Goal: Task Accomplishment & Management: Use online tool/utility

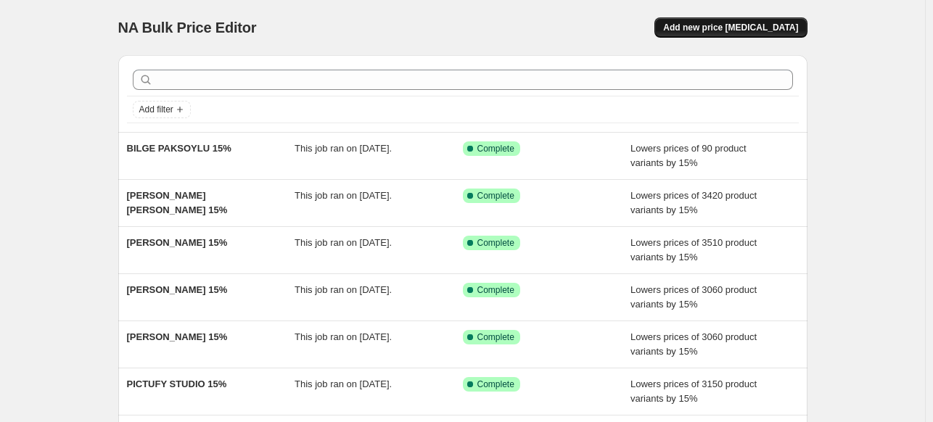
click at [751, 24] on span "Add new price [MEDICAL_DATA]" at bounding box center [730, 28] width 135 height 12
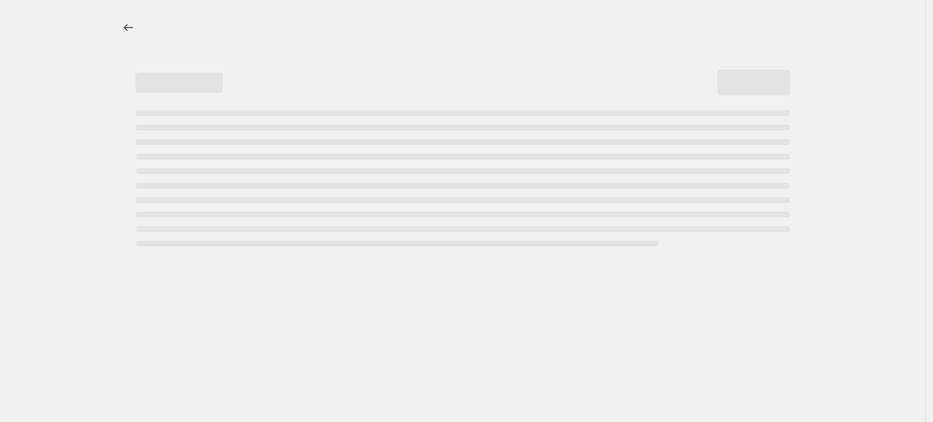
select select "percentage"
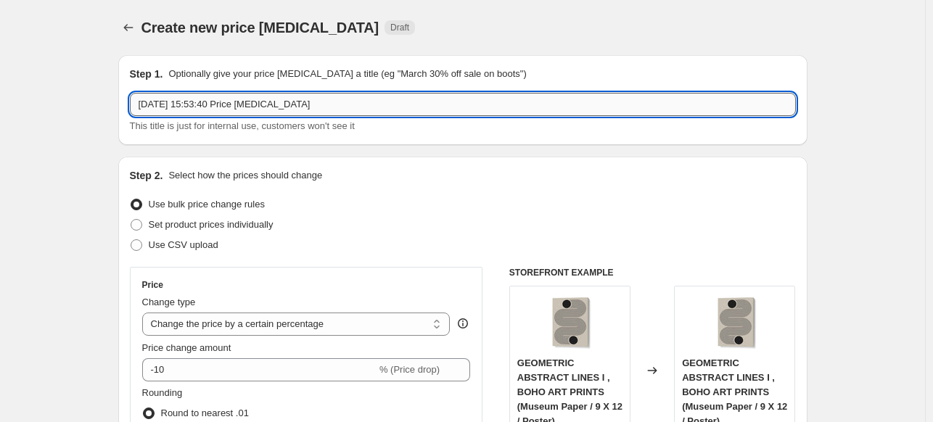
click at [492, 104] on input "[DATE] 15:53:40 Price [MEDICAL_DATA]" at bounding box center [463, 104] width 666 height 23
paste input "[PERSON_NAME]"
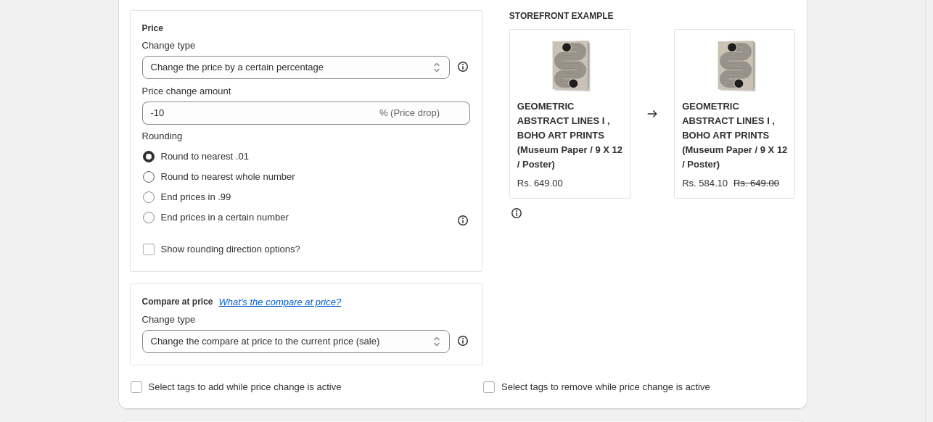
scroll to position [290, 0]
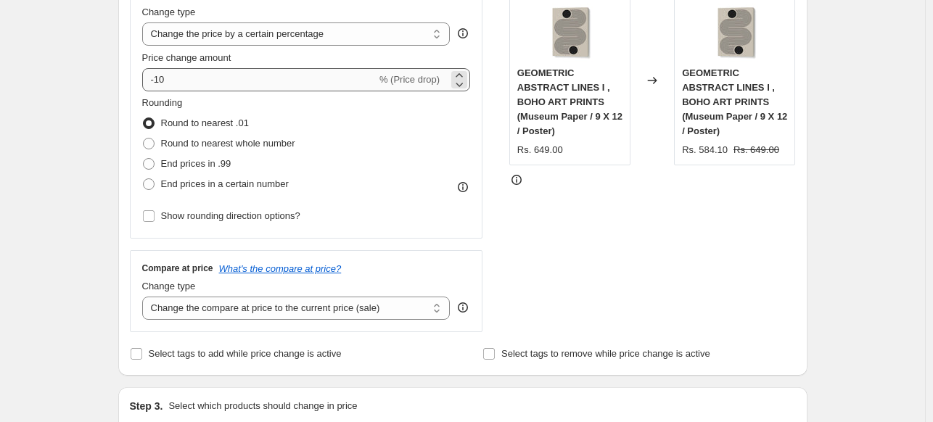
type input "[PERSON_NAME] 15%"
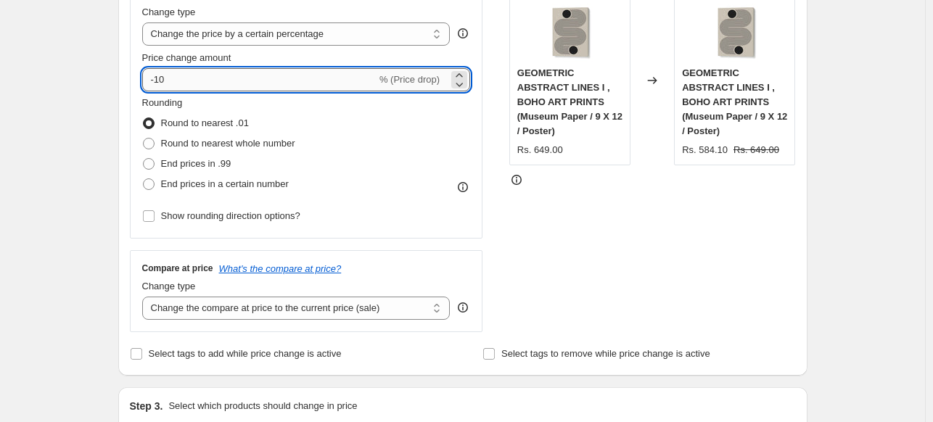
click at [284, 83] on input "-10" at bounding box center [259, 79] width 234 height 23
type input "-15"
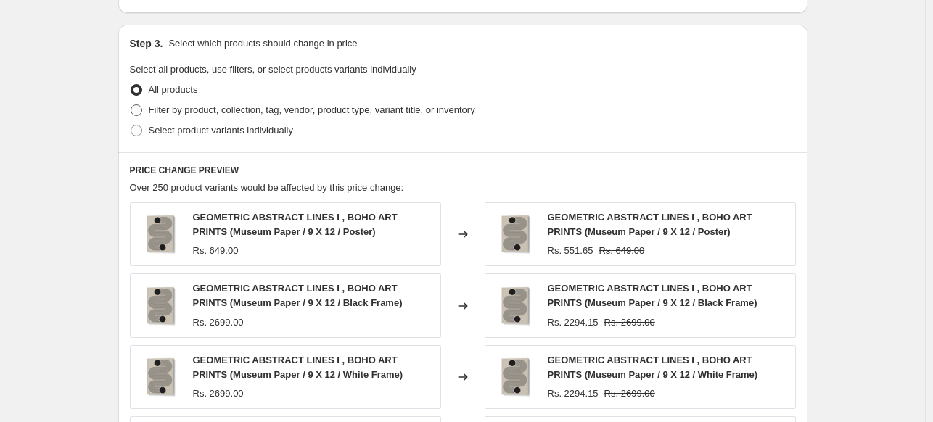
click at [142, 107] on span at bounding box center [137, 110] width 12 height 12
click at [131, 105] on input "Filter by product, collection, tag, vendor, product type, variant title, or inv…" at bounding box center [131, 104] width 1 height 1
radio input "true"
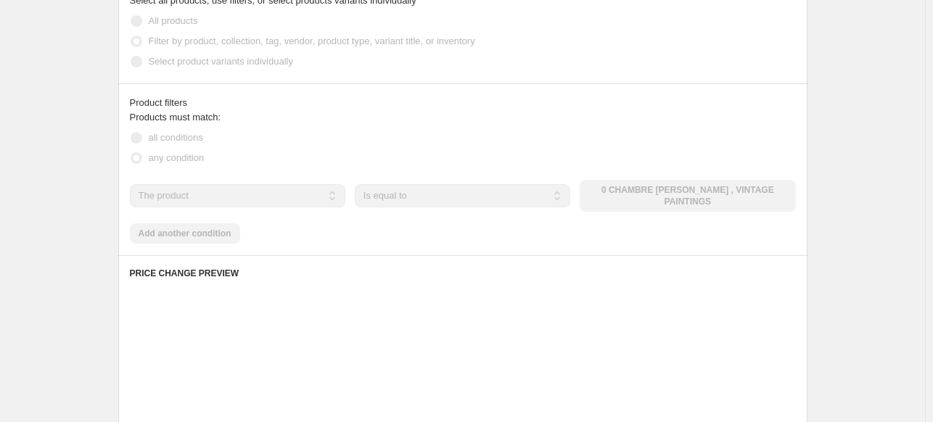
scroll to position [726, 0]
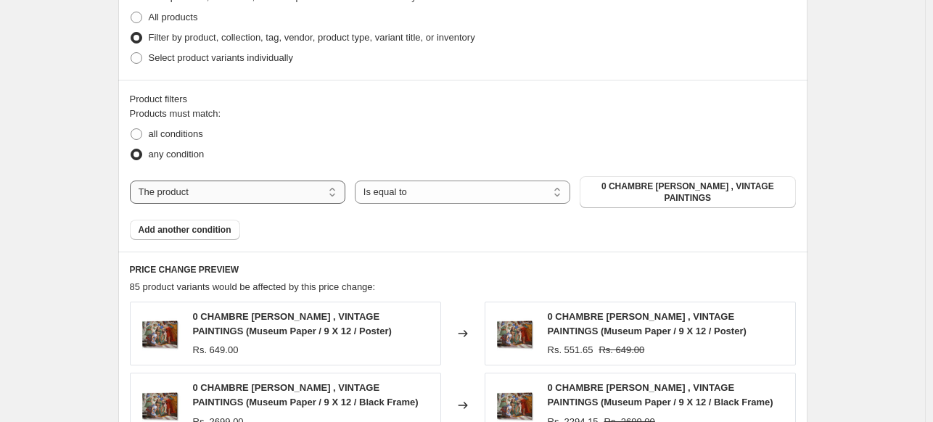
click at [285, 184] on select "The product The product's collection The product's tag The product's vendor The…" at bounding box center [238, 192] width 216 height 23
select select "collection"
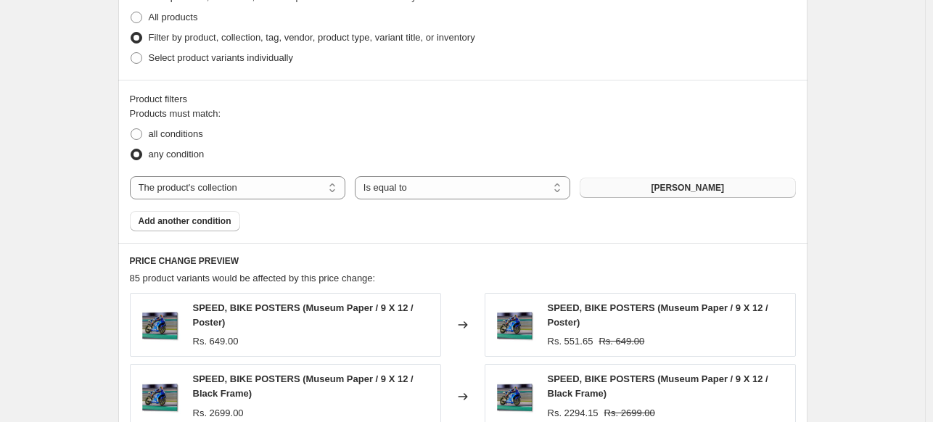
click at [678, 191] on span "[PERSON_NAME]" at bounding box center [687, 188] width 73 height 12
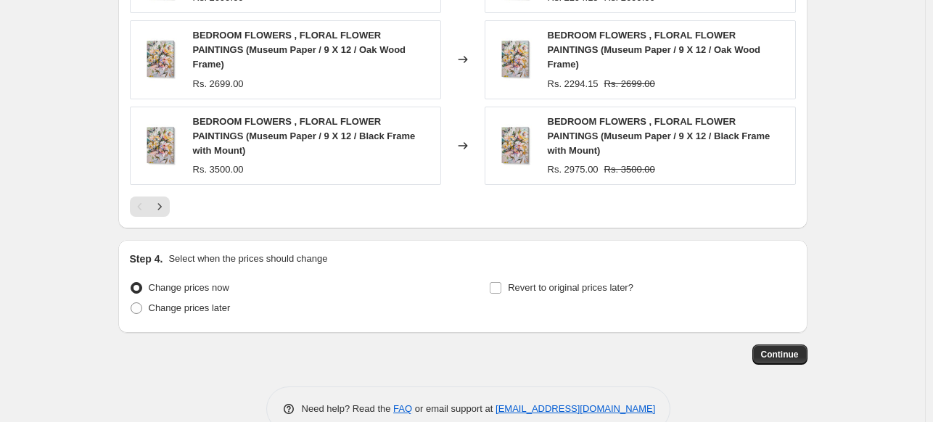
scroll to position [1213, 0]
click at [786, 348] on span "Continue" at bounding box center [780, 354] width 38 height 12
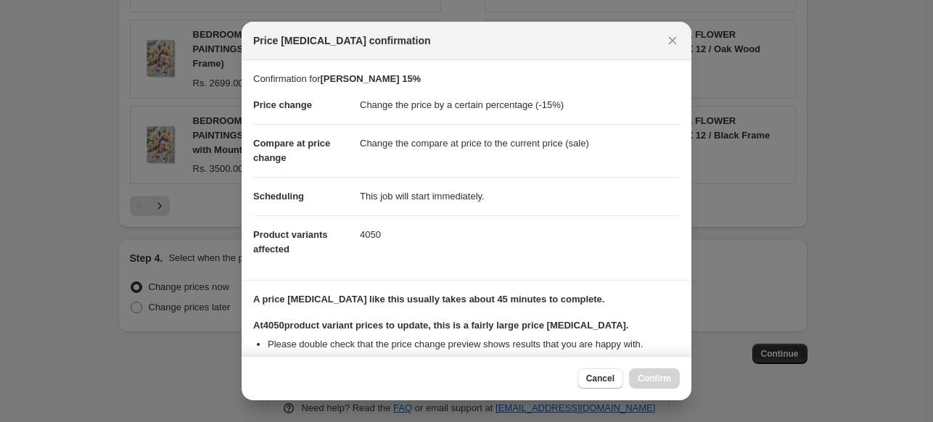
scroll to position [177, 0]
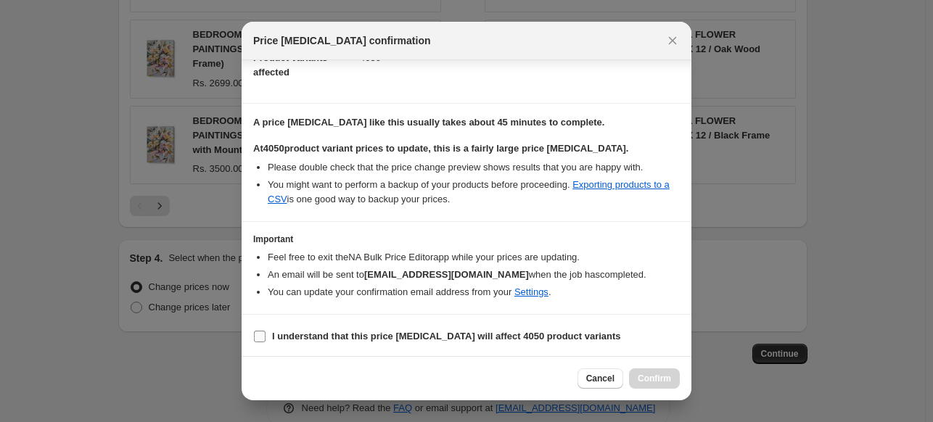
click at [340, 337] on b "I understand that this price [MEDICAL_DATA] will affect 4050 product variants" at bounding box center [446, 336] width 349 height 11
click at [266, 337] on input "I understand that this price [MEDICAL_DATA] will affect 4050 product variants" at bounding box center [260, 337] width 12 height 12
checkbox input "true"
click at [657, 376] on span "Confirm" at bounding box center [654, 379] width 33 height 12
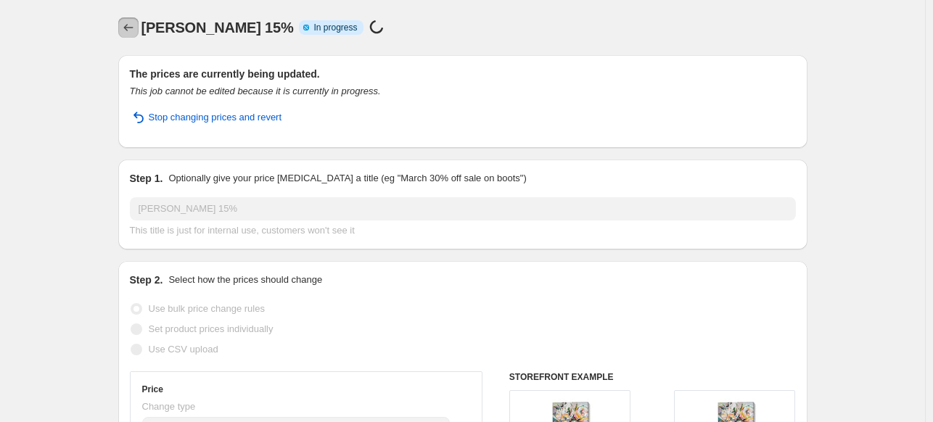
click at [130, 27] on icon "Price change jobs" at bounding box center [128, 27] width 15 height 15
